Goal: Task Accomplishment & Management: Manage account settings

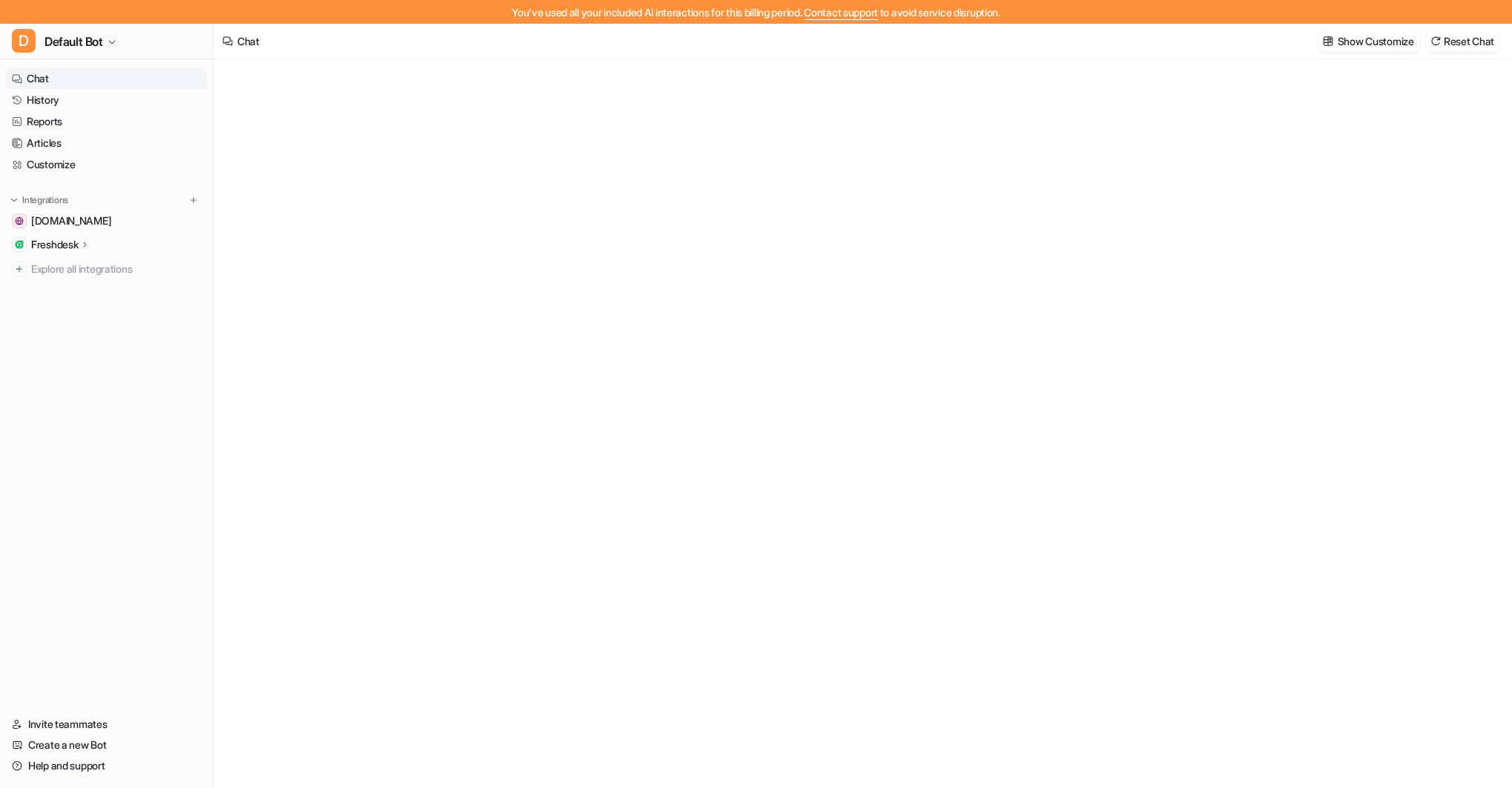
type textarea "**********"
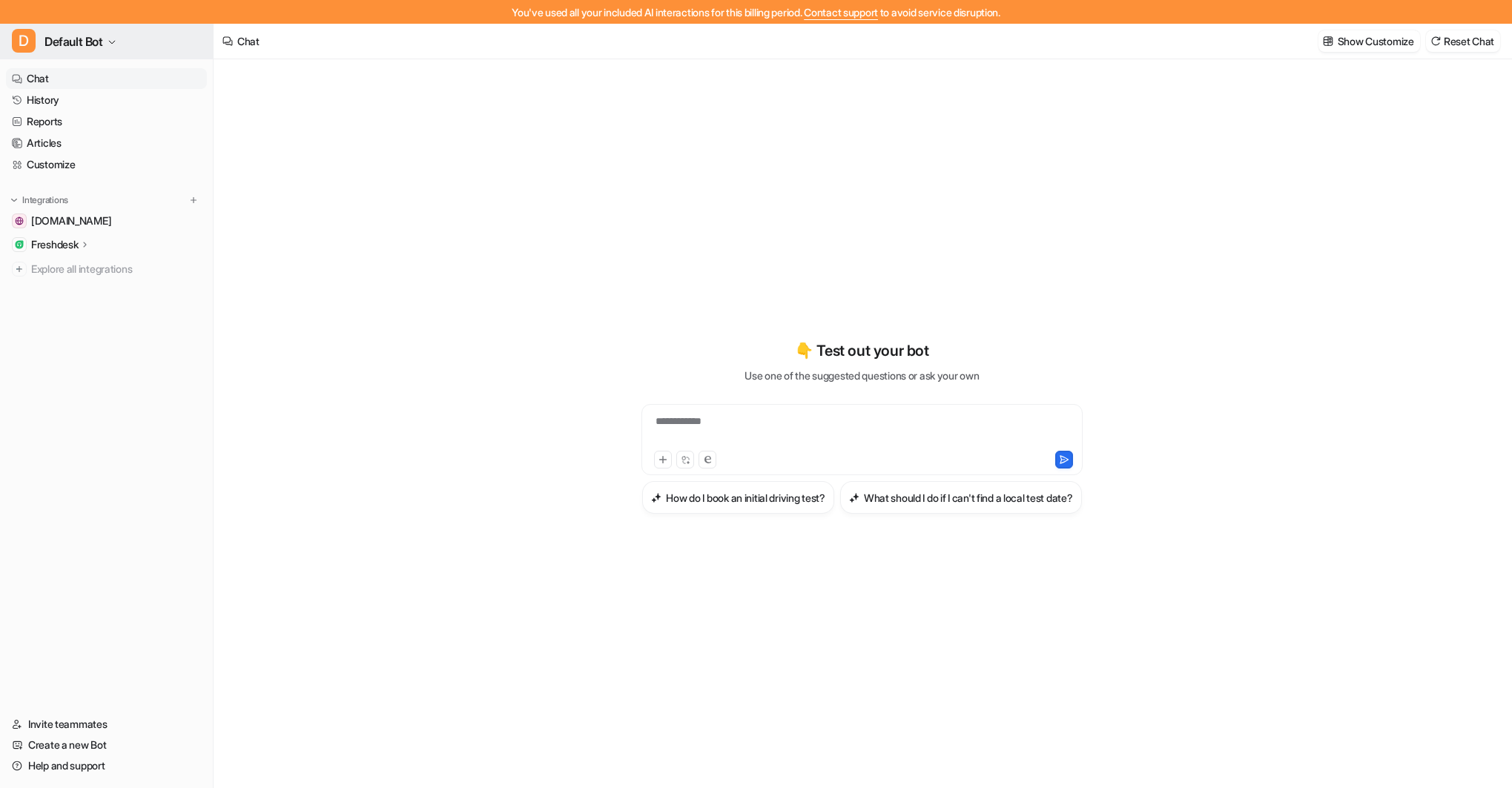
click at [103, 44] on span "Default Bot" at bounding box center [73, 41] width 58 height 21
click at [84, 161] on link "Settings" at bounding box center [119, 161] width 205 height 25
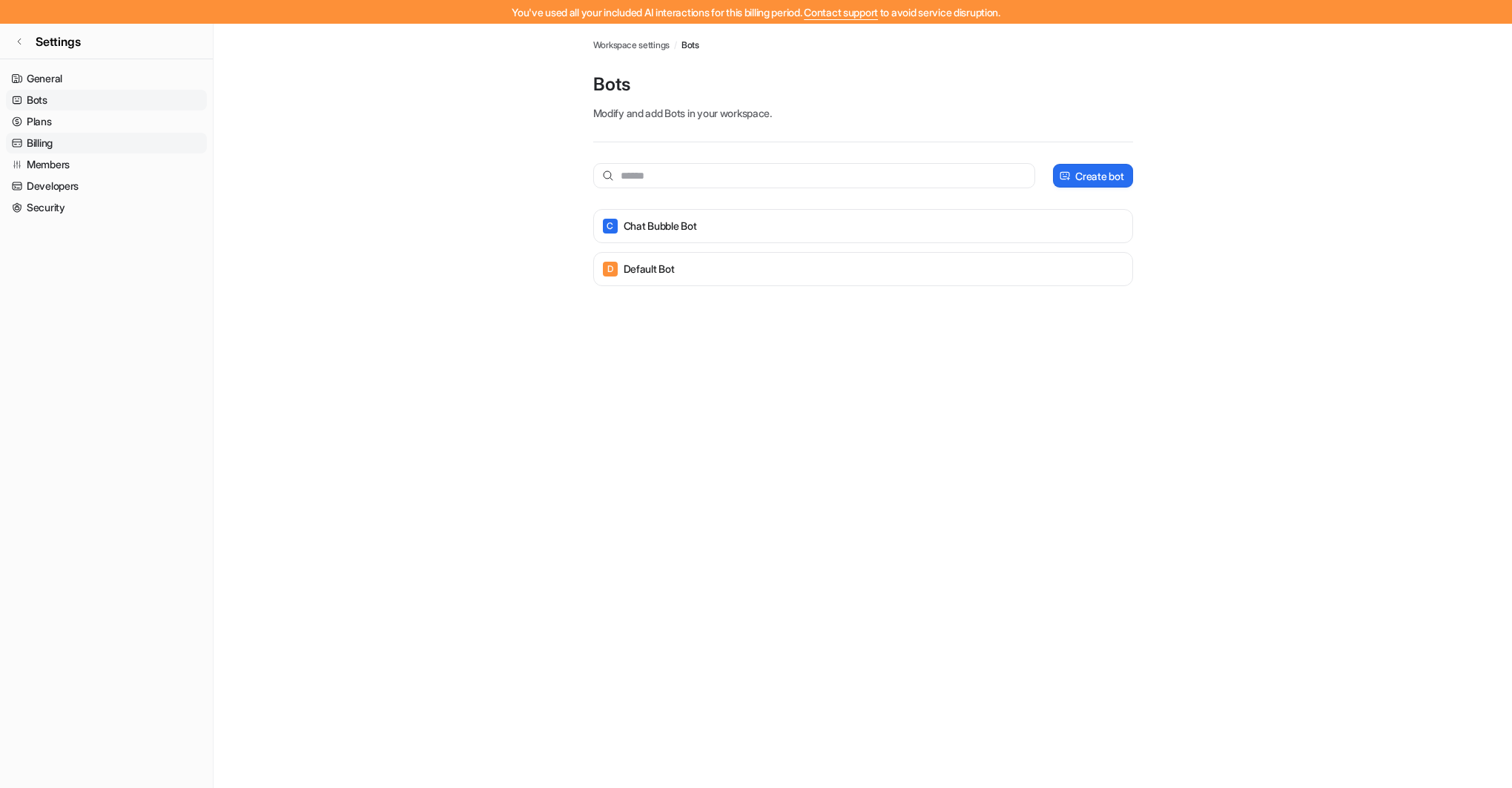
click at [55, 143] on link "Billing" at bounding box center [106, 143] width 201 height 21
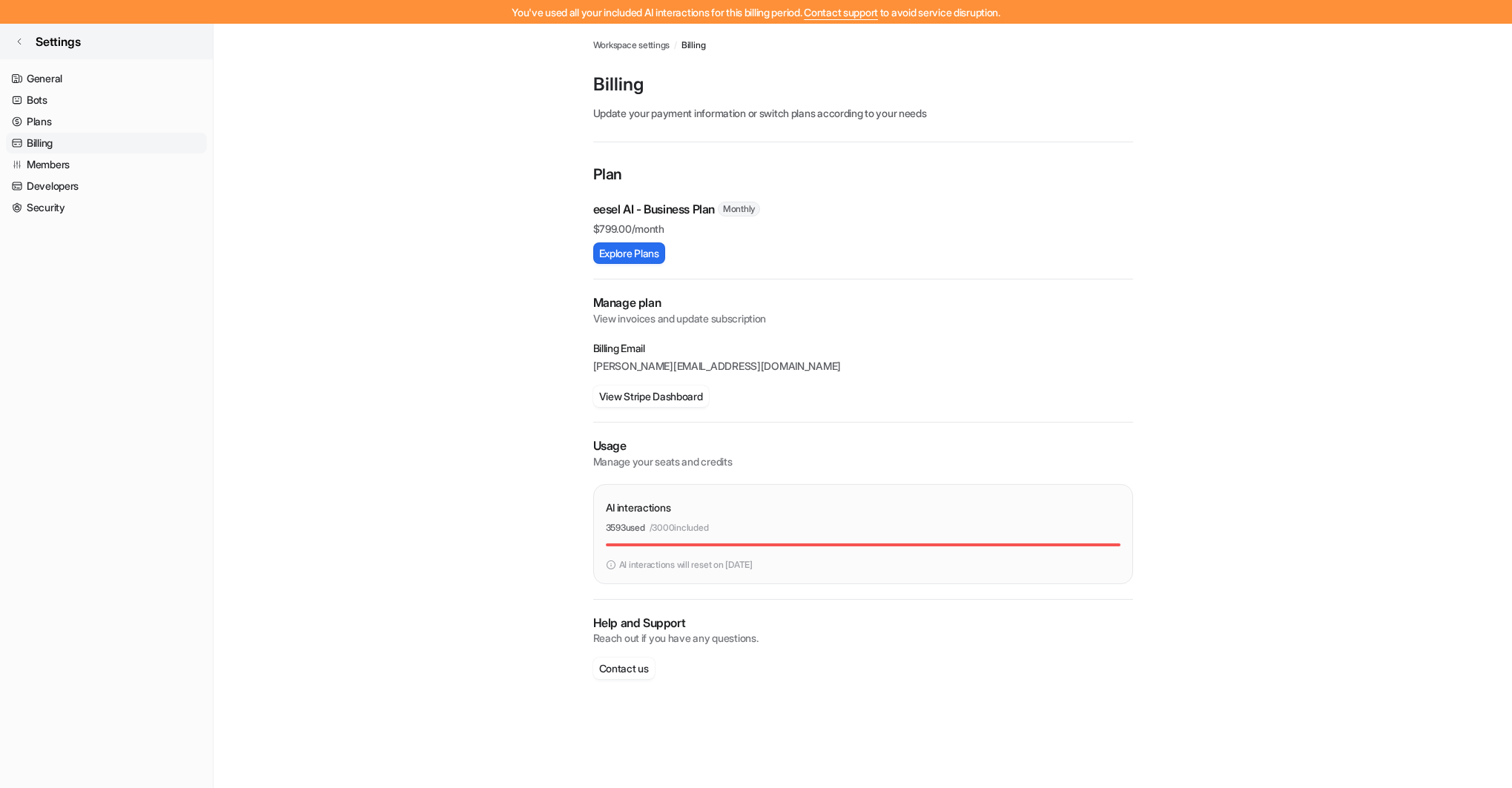
click at [27, 38] on link "Settings" at bounding box center [106, 41] width 213 height 35
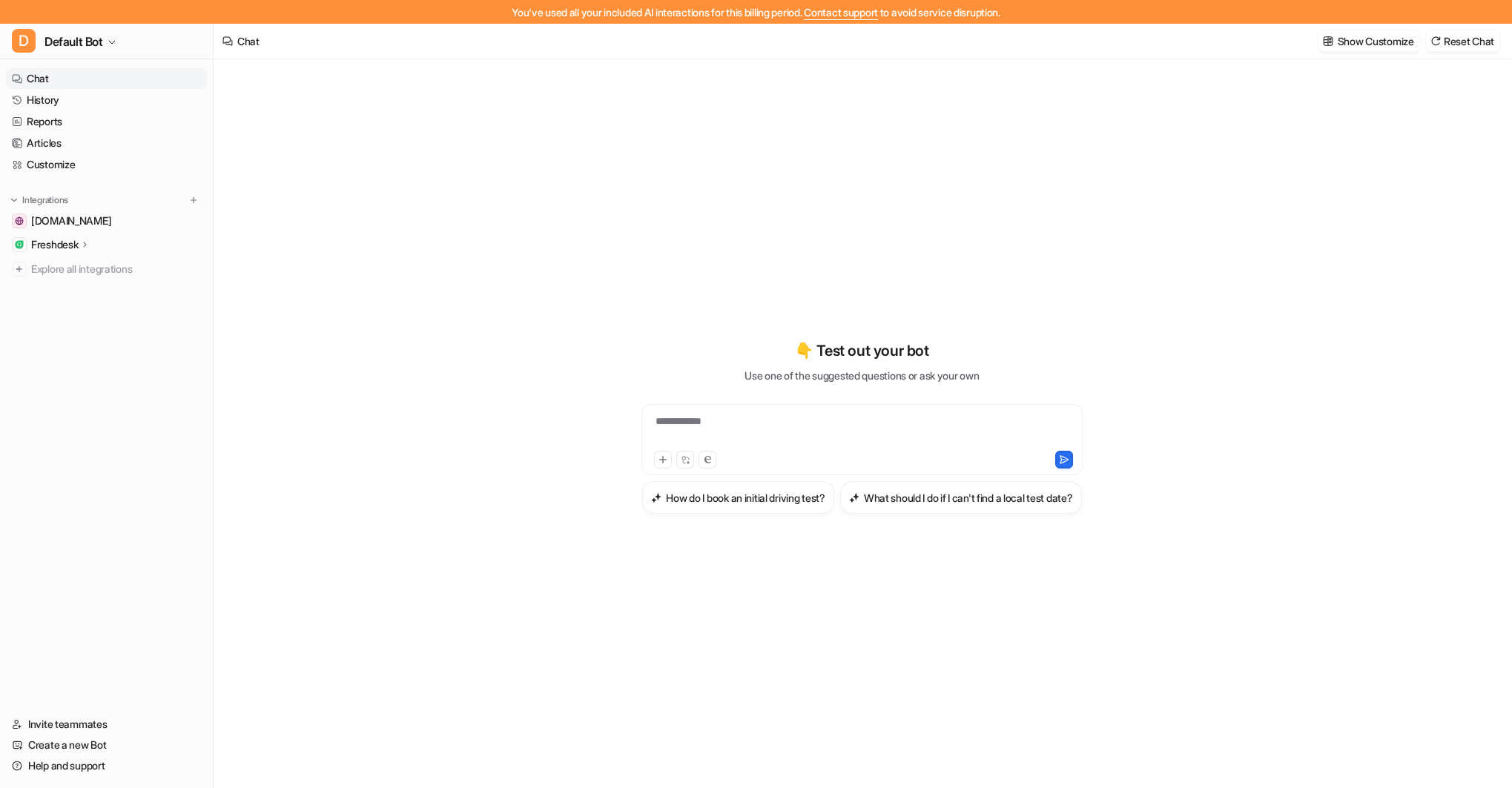
click at [68, 238] on p "Freshdesk" at bounding box center [54, 244] width 46 height 15
click at [74, 306] on p "AI Agent" at bounding box center [63, 308] width 39 height 15
